Goal: Information Seeking & Learning: Check status

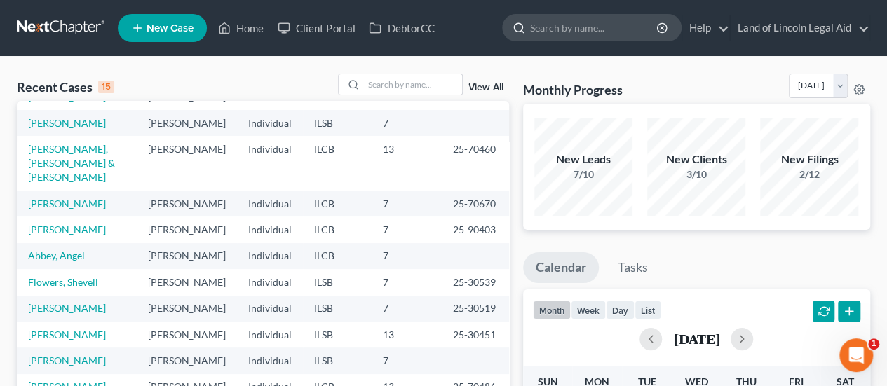
click at [597, 27] on input "search" at bounding box center [594, 28] width 128 height 26
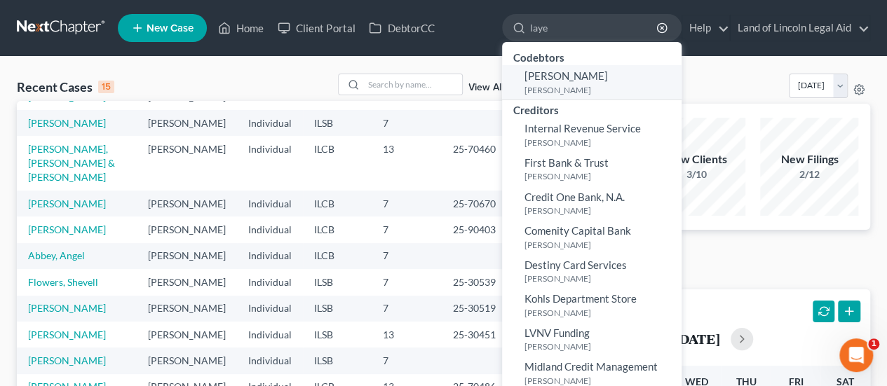
type input "laye"
click at [587, 86] on small "[PERSON_NAME]" at bounding box center [600, 90] width 153 height 12
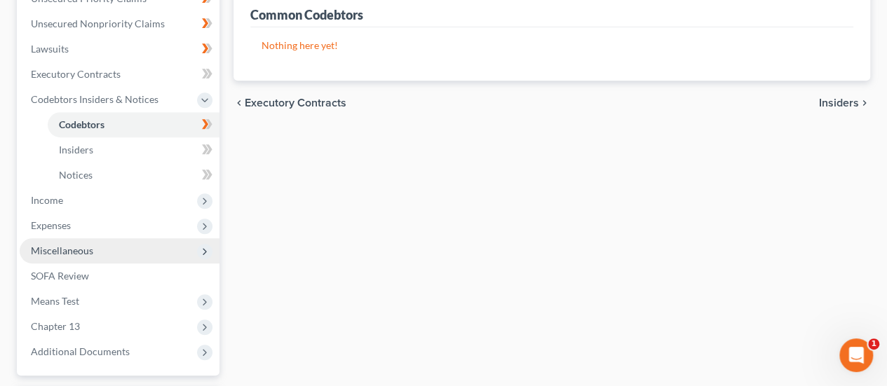
scroll to position [458, 0]
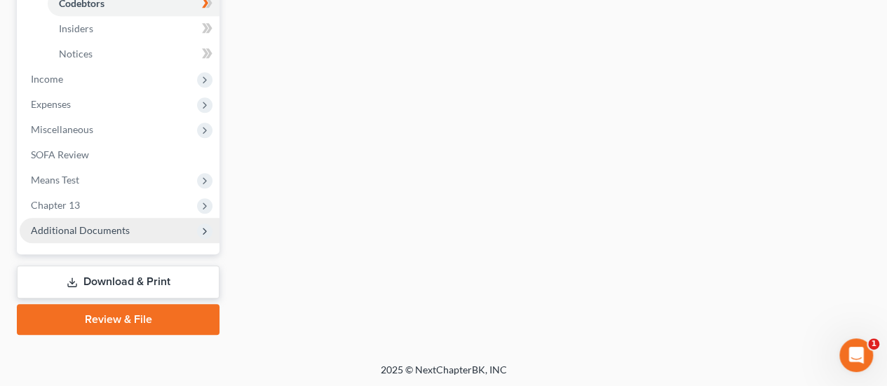
click at [107, 229] on span "Additional Documents" at bounding box center [80, 230] width 99 height 12
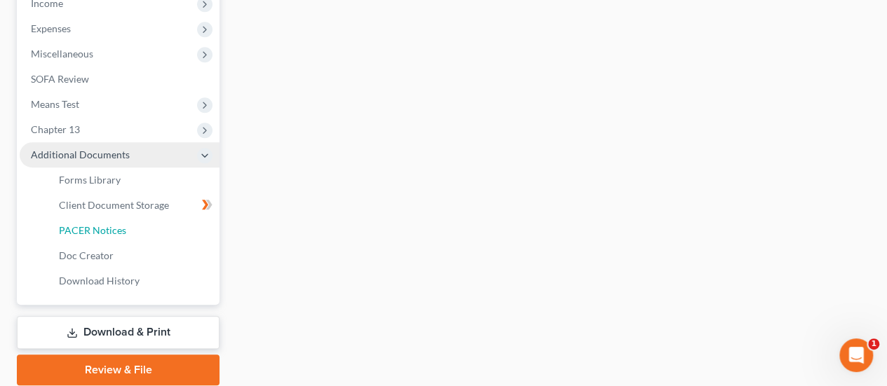
click at [107, 229] on span "PACER Notices" at bounding box center [92, 230] width 67 height 12
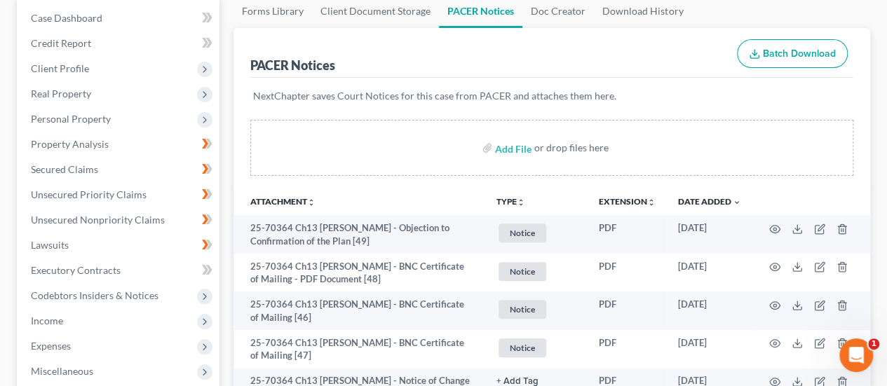
scroll to position [210, 0]
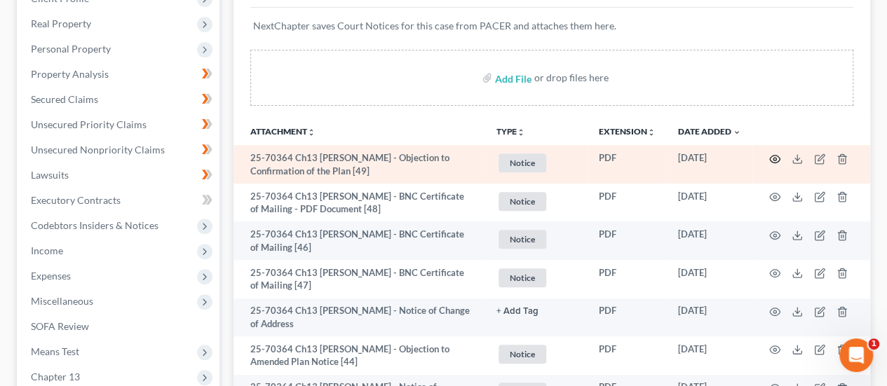
click at [772, 156] on icon "button" at bounding box center [774, 158] width 11 height 11
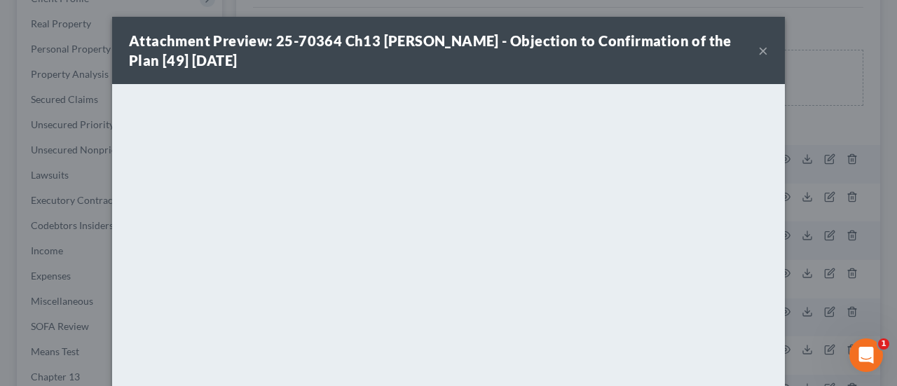
click at [758, 51] on button "×" at bounding box center [763, 50] width 10 height 17
